Goal: Find specific page/section: Find specific page/section

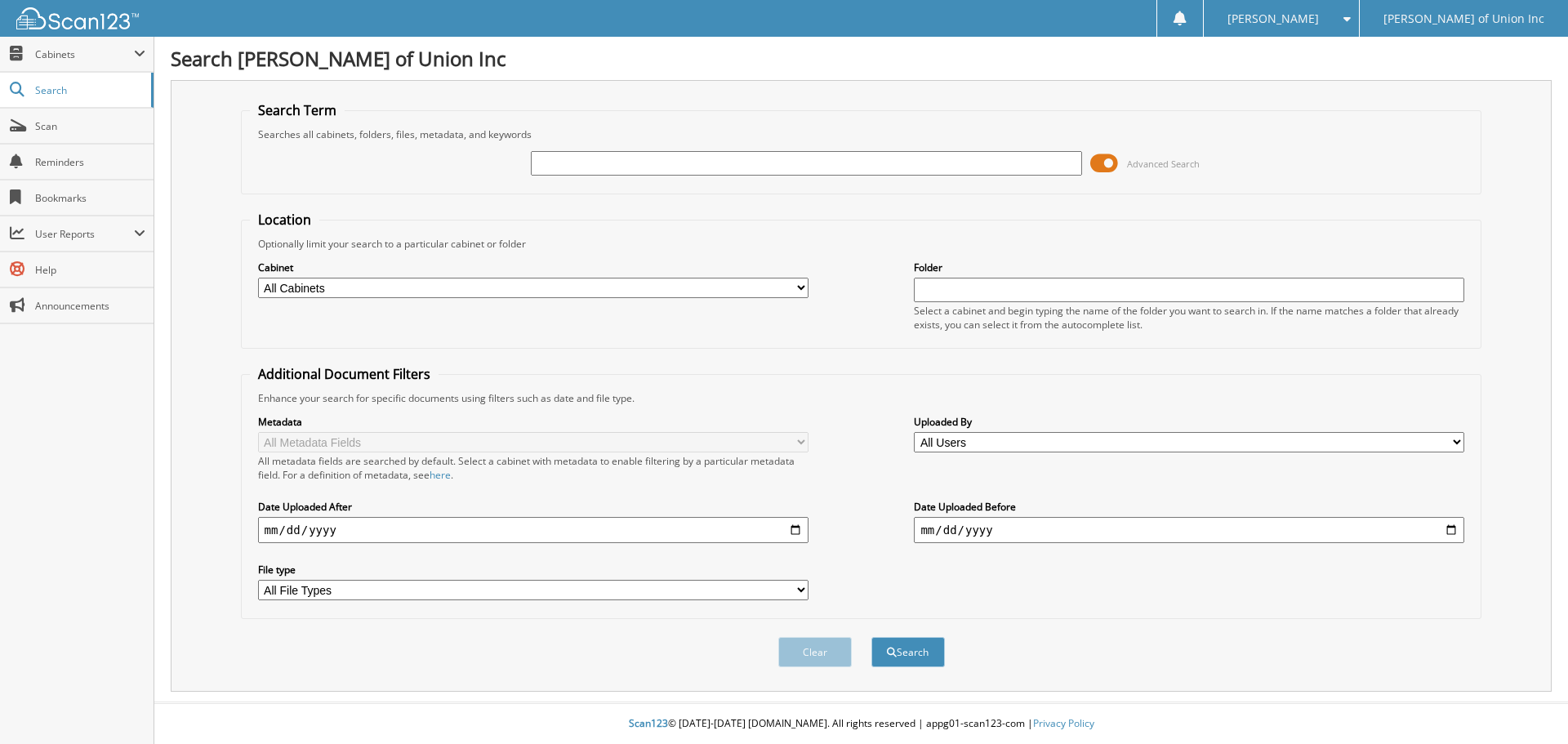
click at [545, 157] on input "text" at bounding box center [806, 163] width 551 height 24
type input "686837"
click at [553, 296] on select "All Cabinets ACCOUNTS PAYABLE CAR DEALS CASHIER REPORTS EMPLOYEE HANDBOOK FORMS…" at bounding box center [533, 288] width 551 height 20
select select "1850"
click at [258, 278] on select "All Cabinets ACCOUNTS PAYABLE CAR DEALS CASHIER REPORTS EMPLOYEE HANDBOOK FORMS…" at bounding box center [533, 288] width 551 height 20
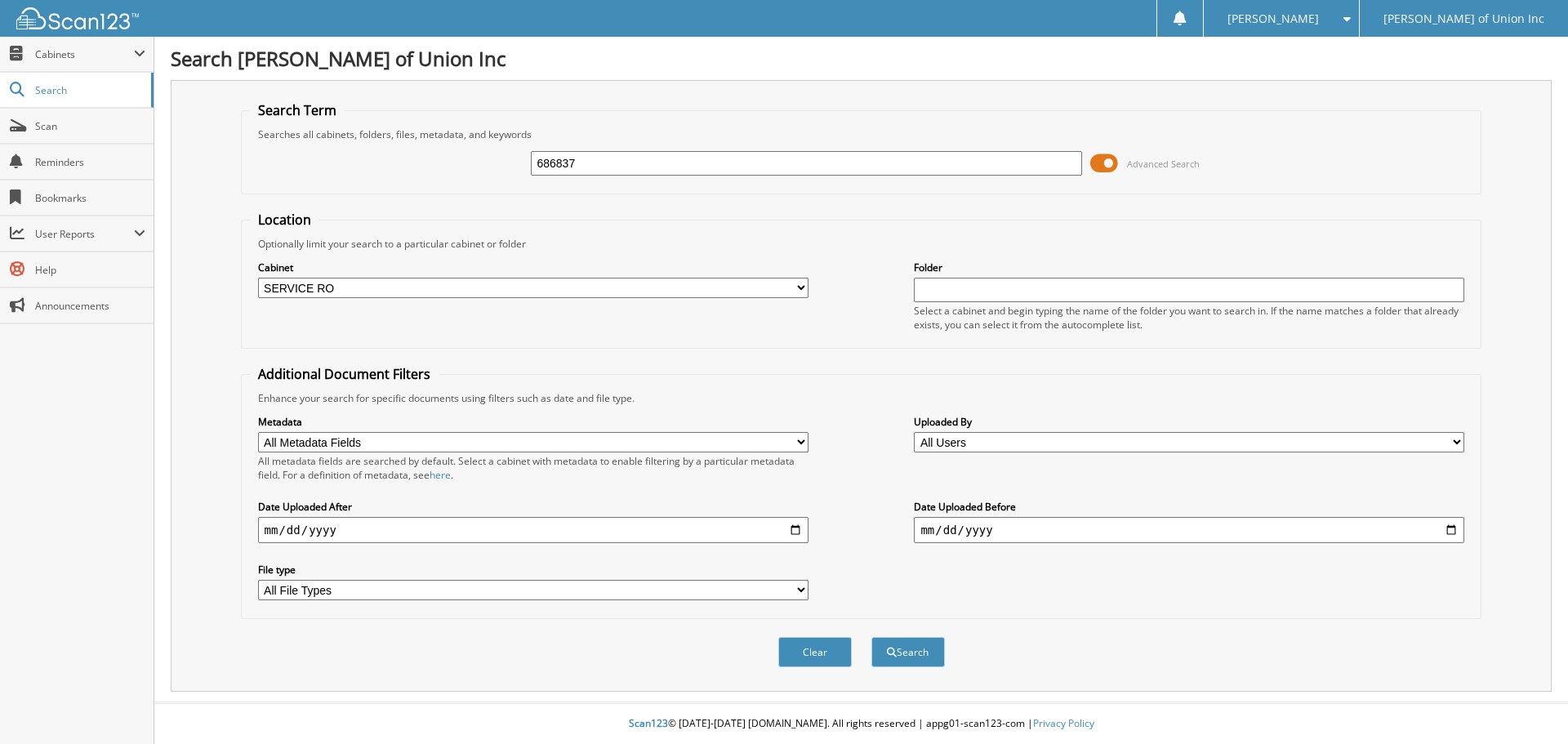
click at [900, 636] on div "Search" at bounding box center [908, 652] width 77 height 33
click at [911, 651] on button "Search" at bounding box center [908, 652] width 73 height 31
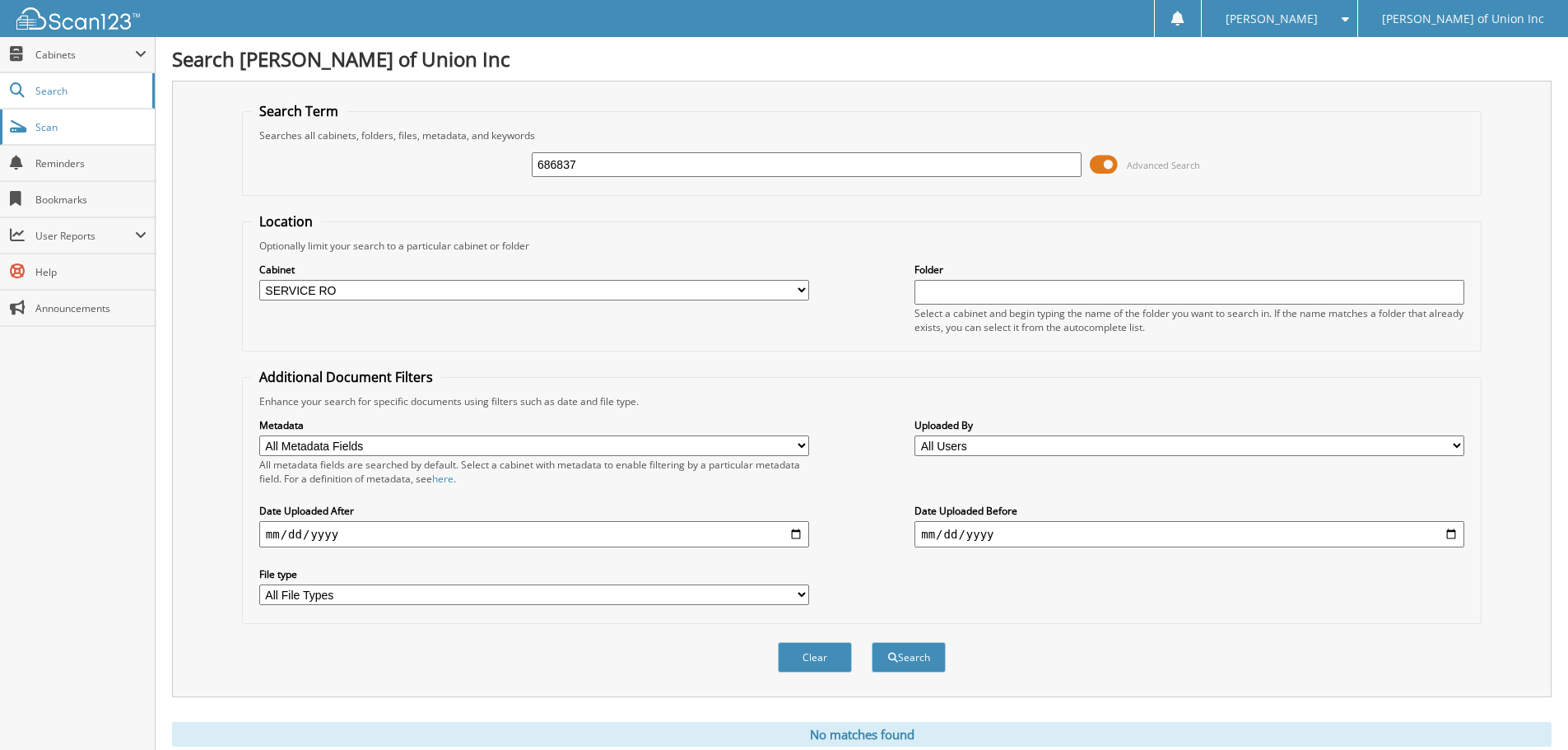
click at [49, 123] on span "Scan" at bounding box center [91, 127] width 111 height 14
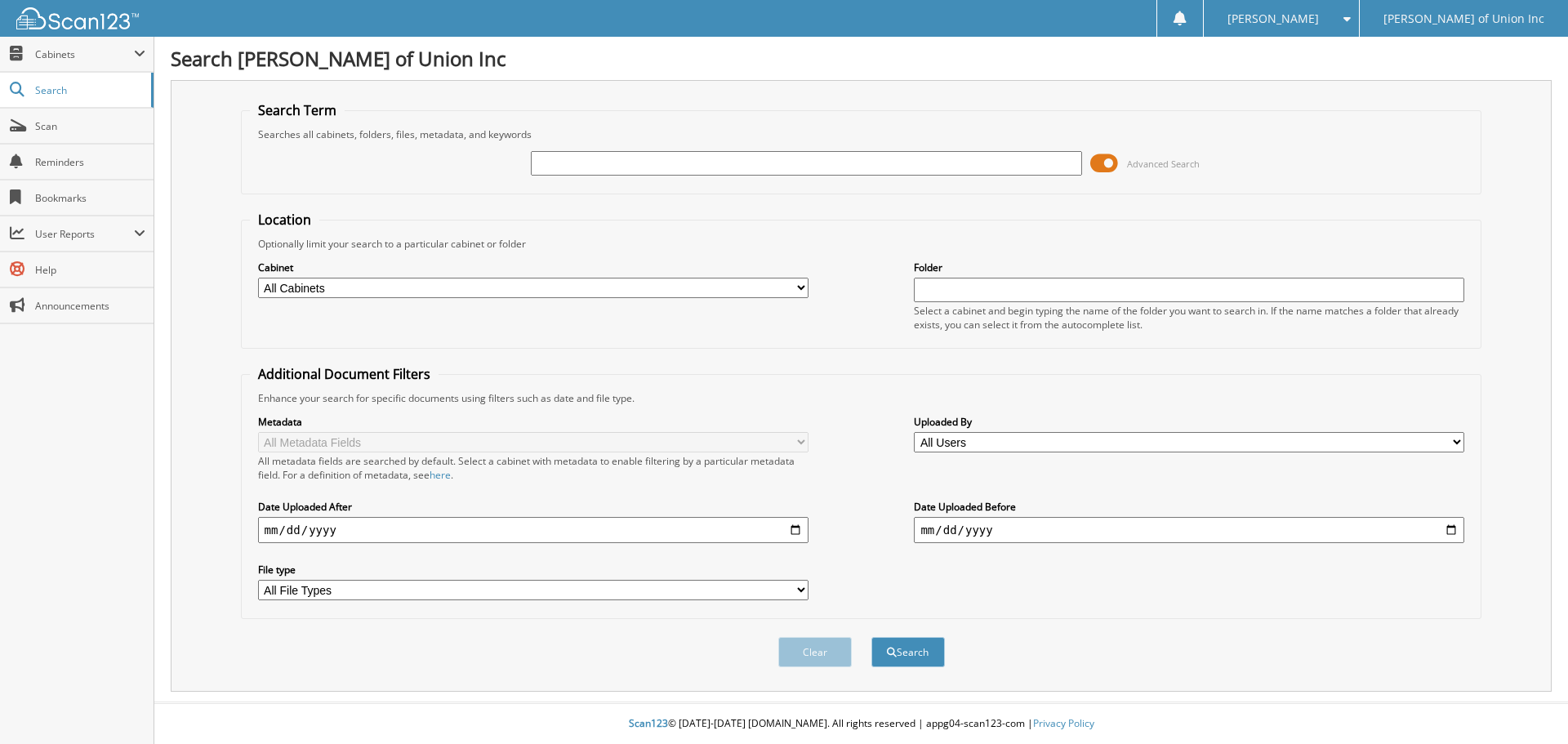
click at [591, 170] on input "text" at bounding box center [806, 163] width 551 height 24
type input "686837"
click at [640, 292] on select "All Cabinets ACCOUNTS PAYABLE CAR DEALS CASHIER REPORTS EMPLOYEE HANDBOOK FORMS…" at bounding box center [533, 288] width 551 height 20
select select "1850"
click at [258, 278] on select "All Cabinets ACCOUNTS PAYABLE CAR DEALS CASHIER REPORTS EMPLOYEE HANDBOOK FORMS…" at bounding box center [533, 288] width 551 height 20
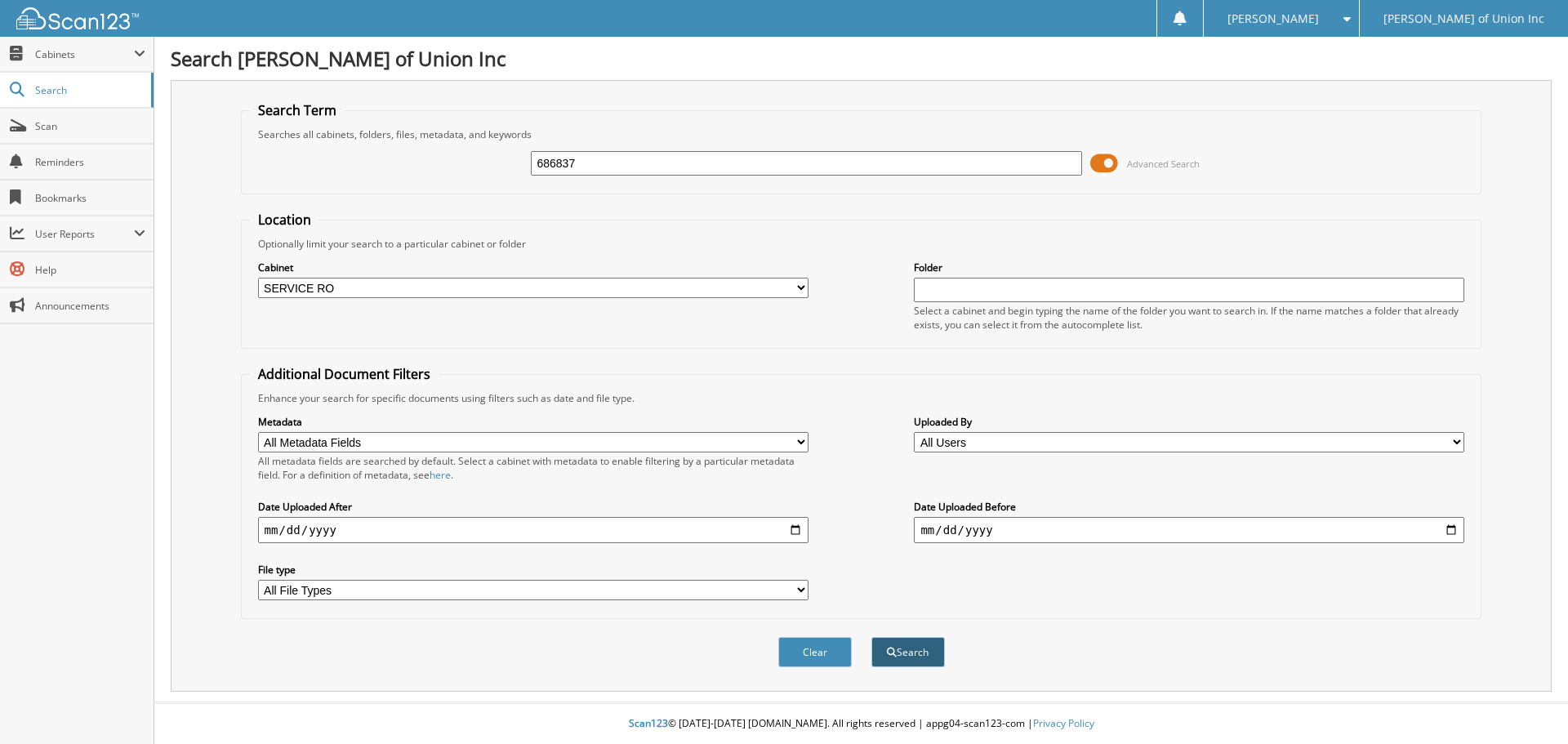
click at [904, 654] on button "Search" at bounding box center [908, 652] width 73 height 31
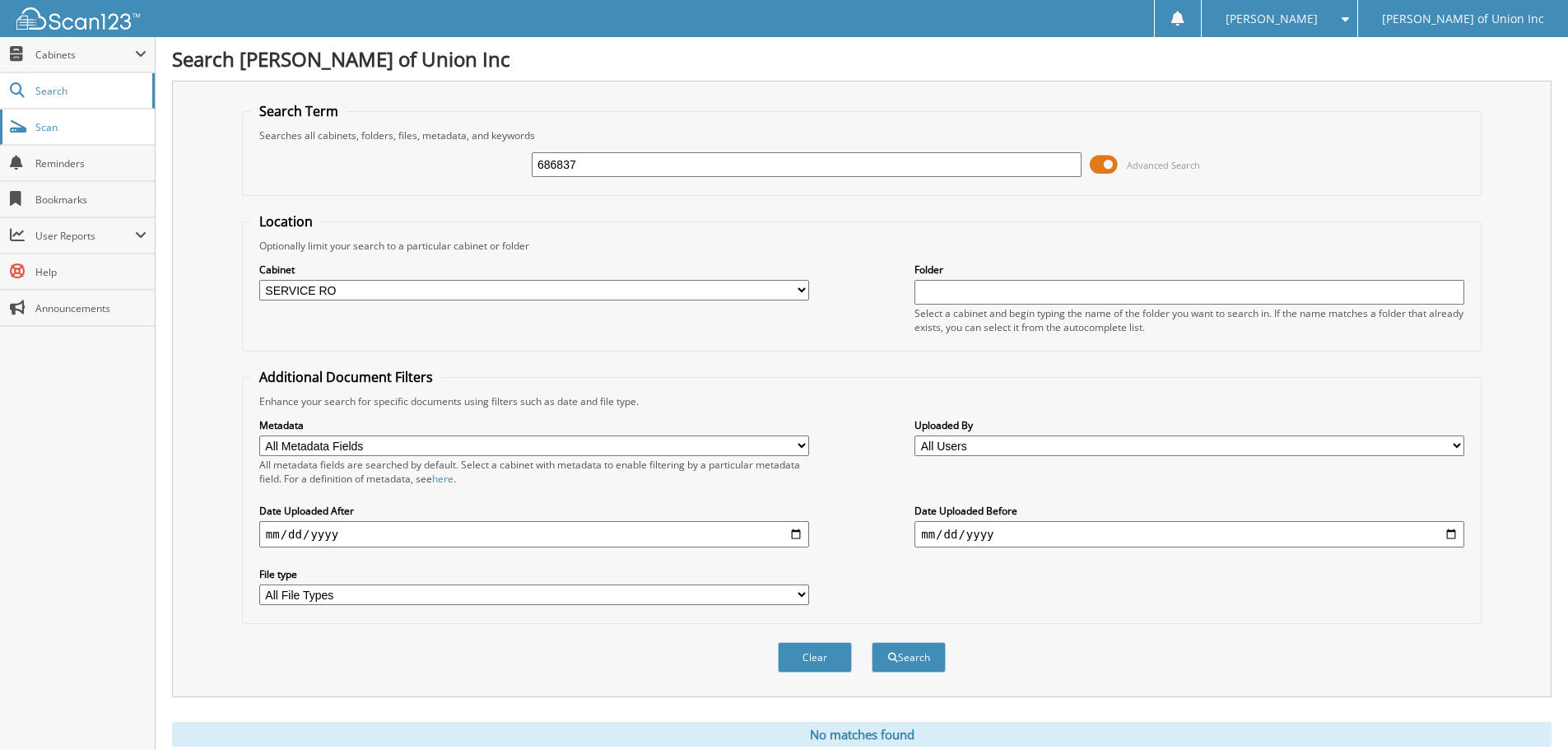
click at [42, 125] on span "Scan" at bounding box center [91, 127] width 111 height 14
